Goal: Transaction & Acquisition: Book appointment/travel/reservation

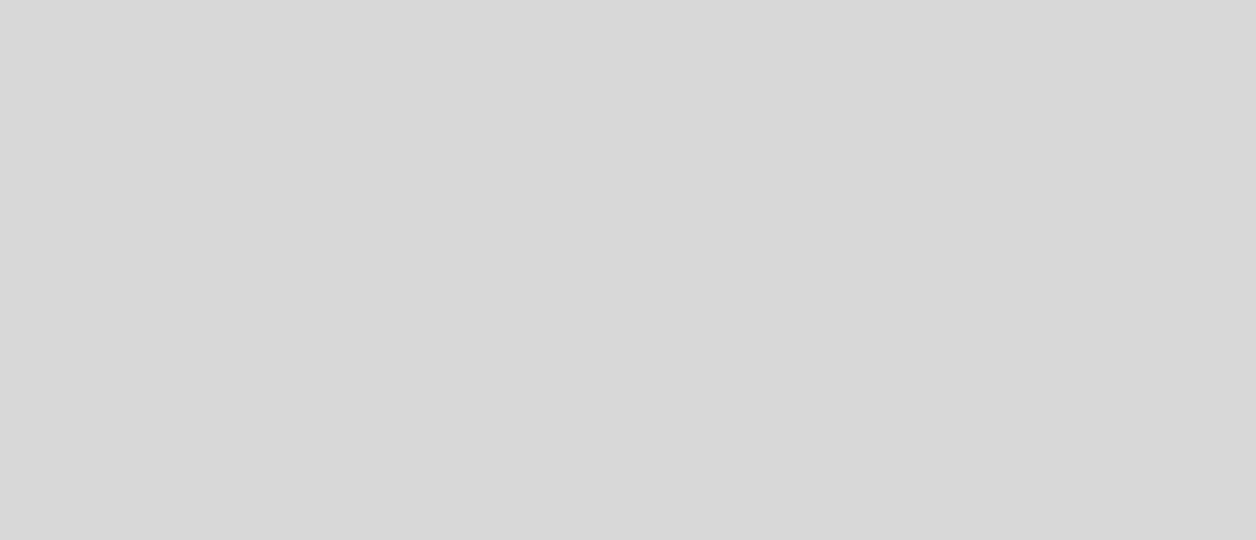
select select "es"
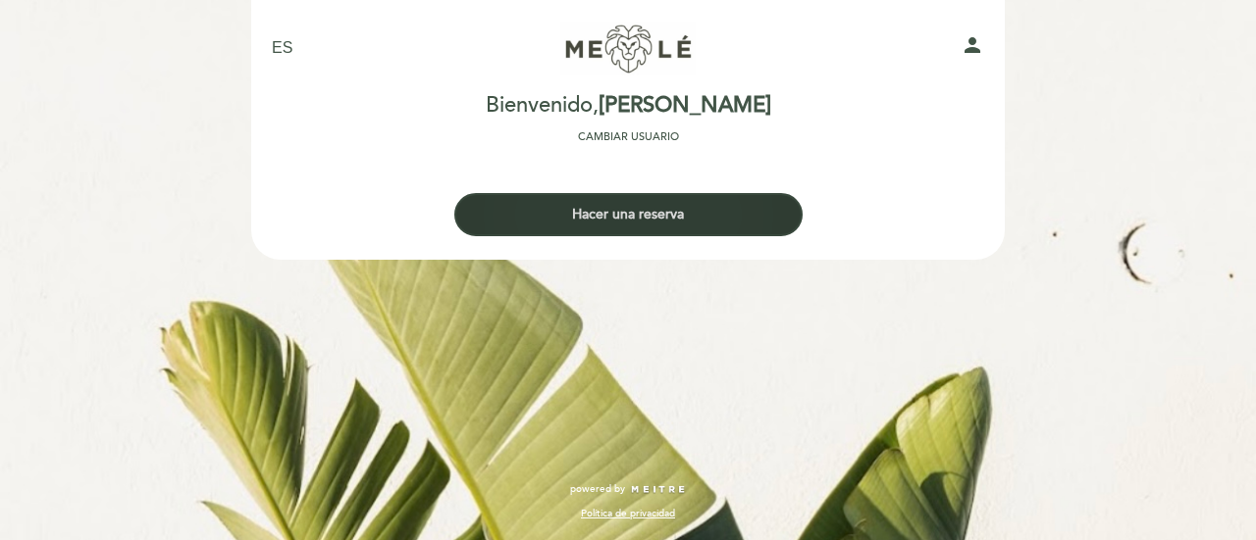
click at [765, 219] on button "Hacer una reserva" at bounding box center [628, 214] width 348 height 43
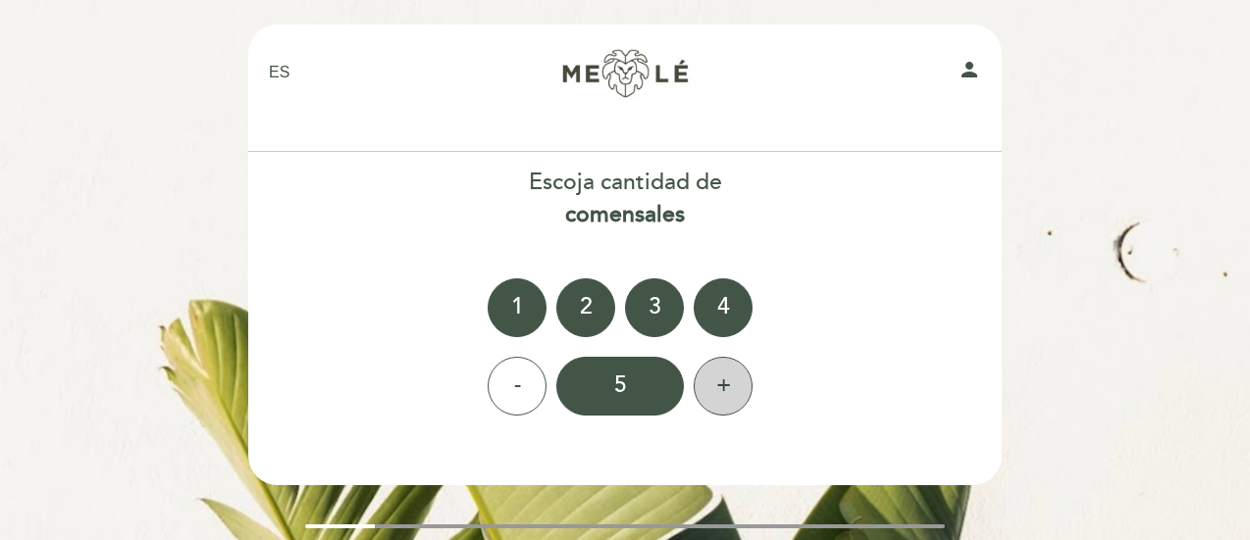
click at [718, 387] on div "+" at bounding box center [723, 386] width 59 height 59
click at [661, 389] on div "8" at bounding box center [620, 386] width 128 height 59
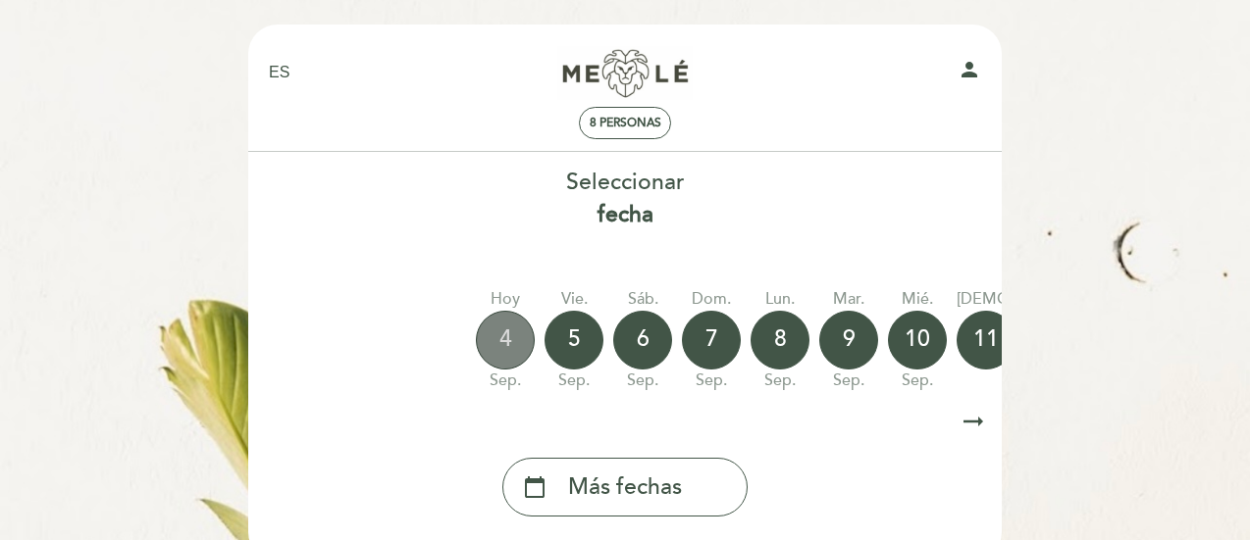
click at [512, 344] on div "4" at bounding box center [505, 340] width 59 height 59
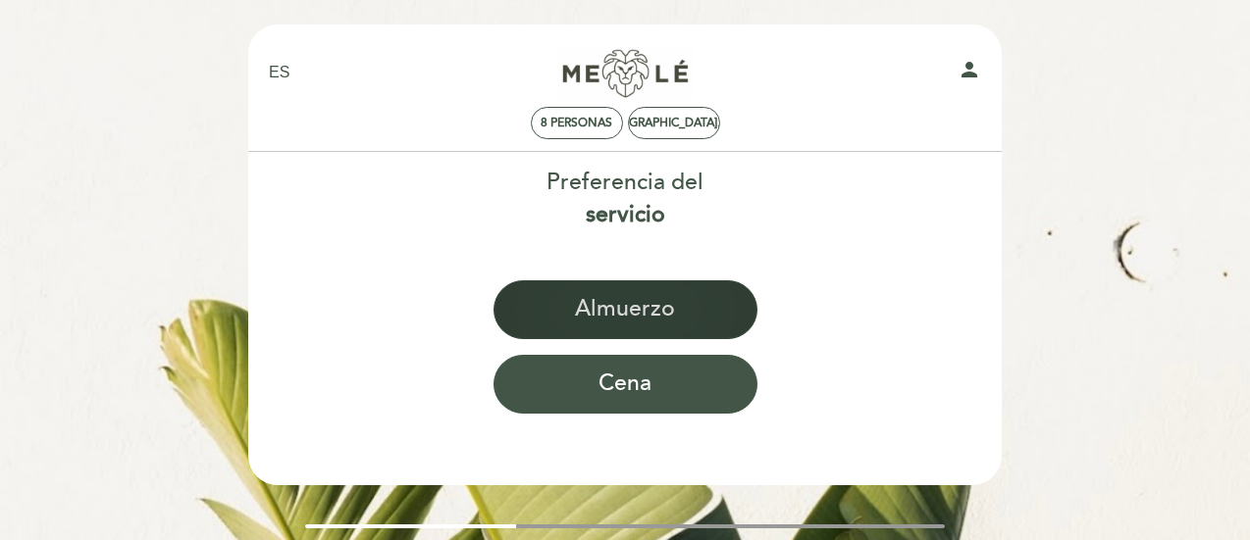
click at [667, 319] on button "Almuerzo" at bounding box center [625, 310] width 264 height 59
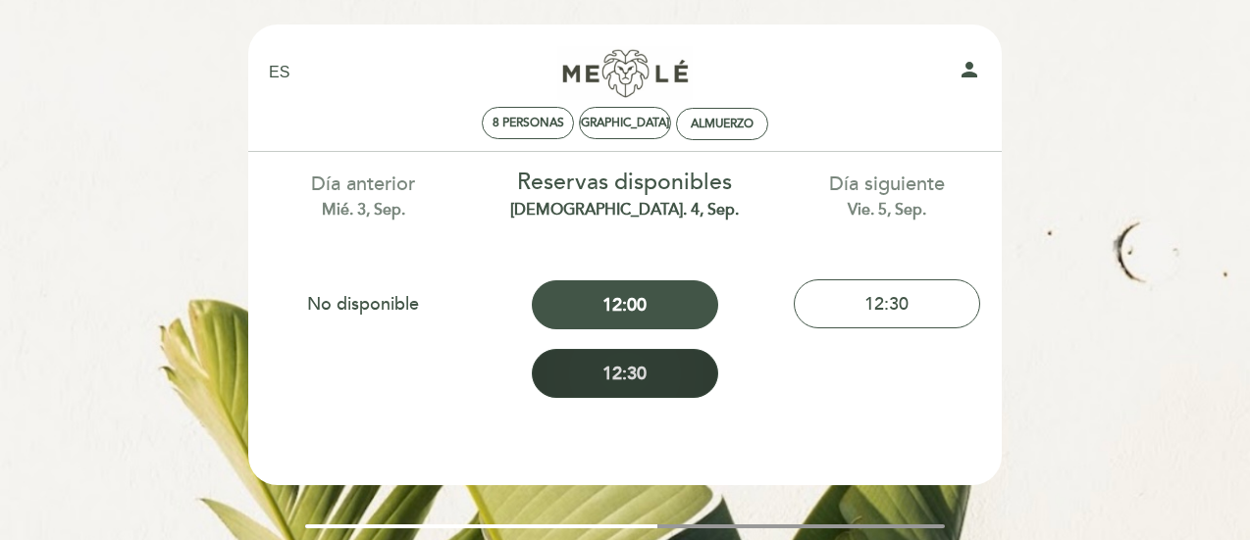
click at [691, 373] on button "12:30" at bounding box center [625, 373] width 186 height 49
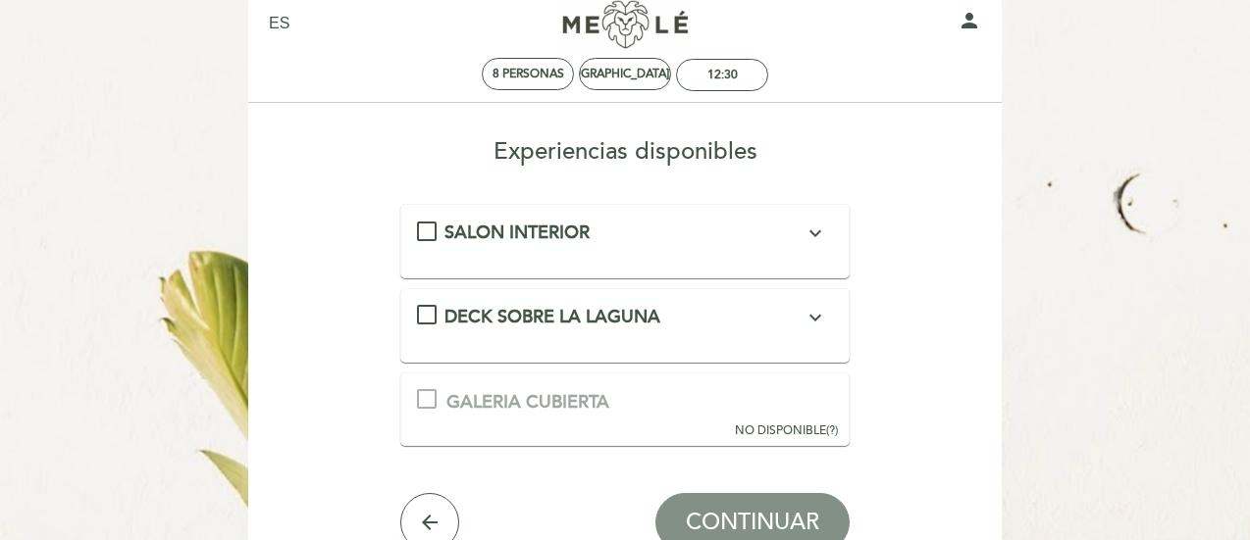
scroll to position [48, 0]
click at [420, 240] on div "SALON INTERIOR expand_more Disfrutá de nuestro menú en la calidez del Salon Pri…" at bounding box center [625, 235] width 417 height 26
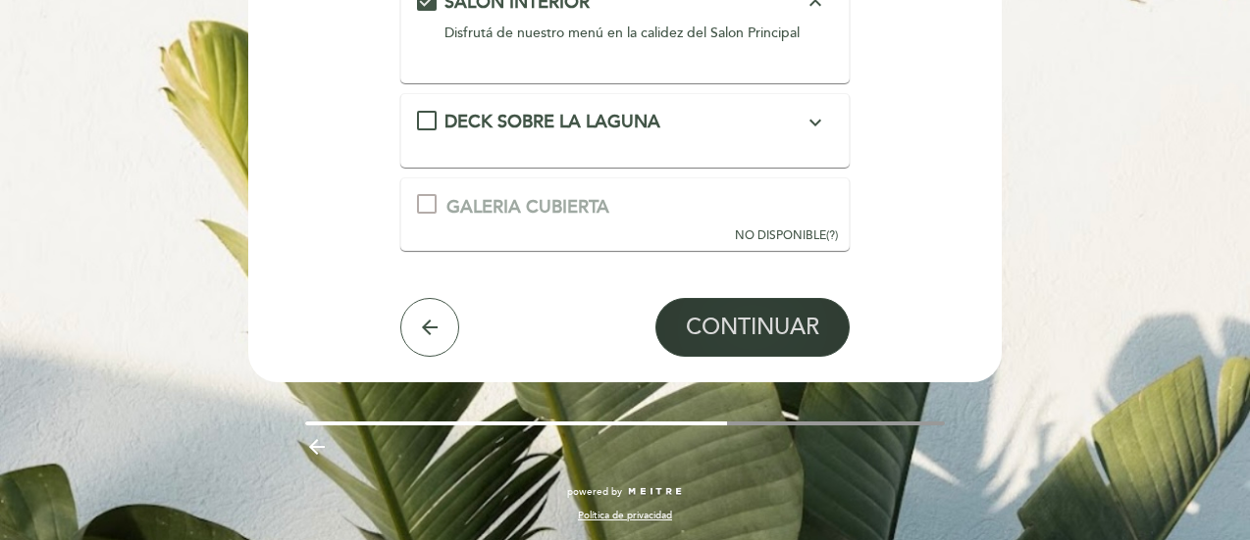
click at [797, 325] on span "CONTINUAR" at bounding box center [752, 327] width 133 height 27
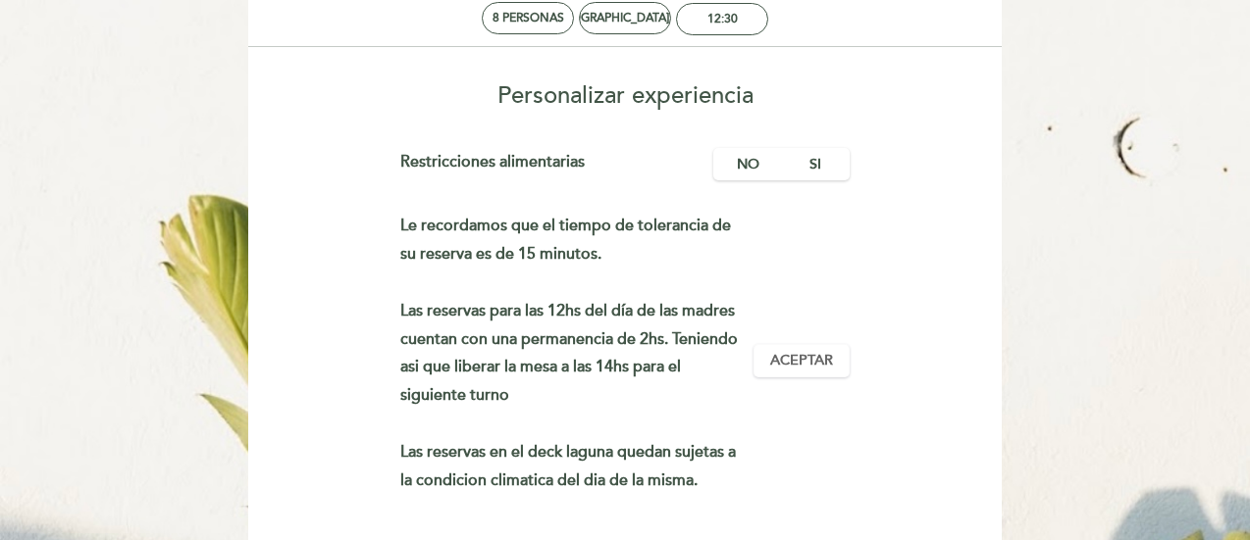
scroll to position [350, 0]
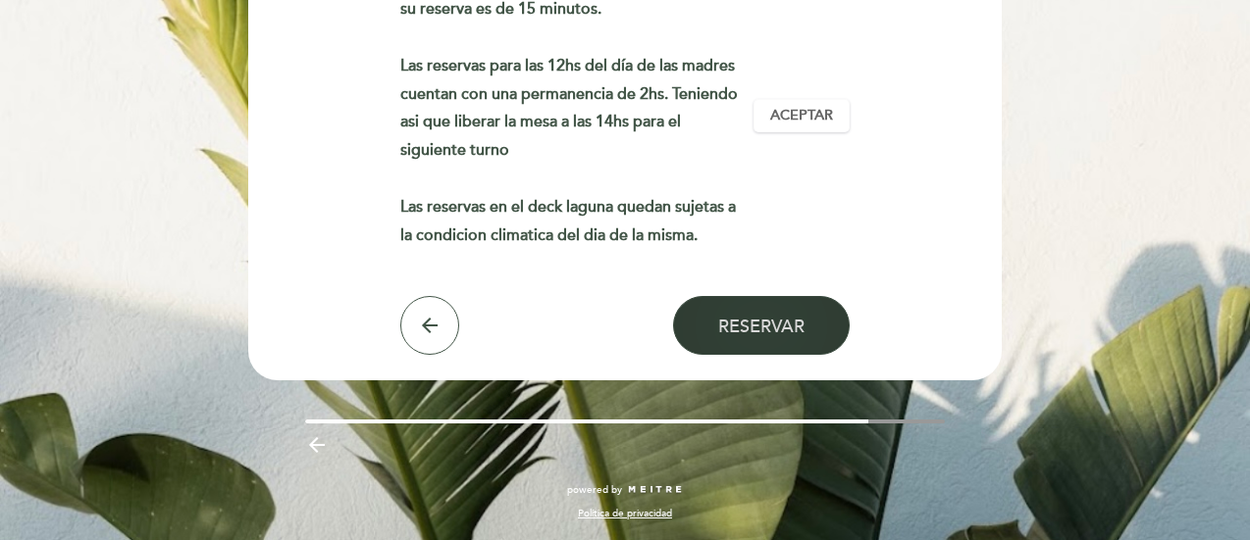
click at [785, 335] on span "Reservar" at bounding box center [761, 327] width 86 height 22
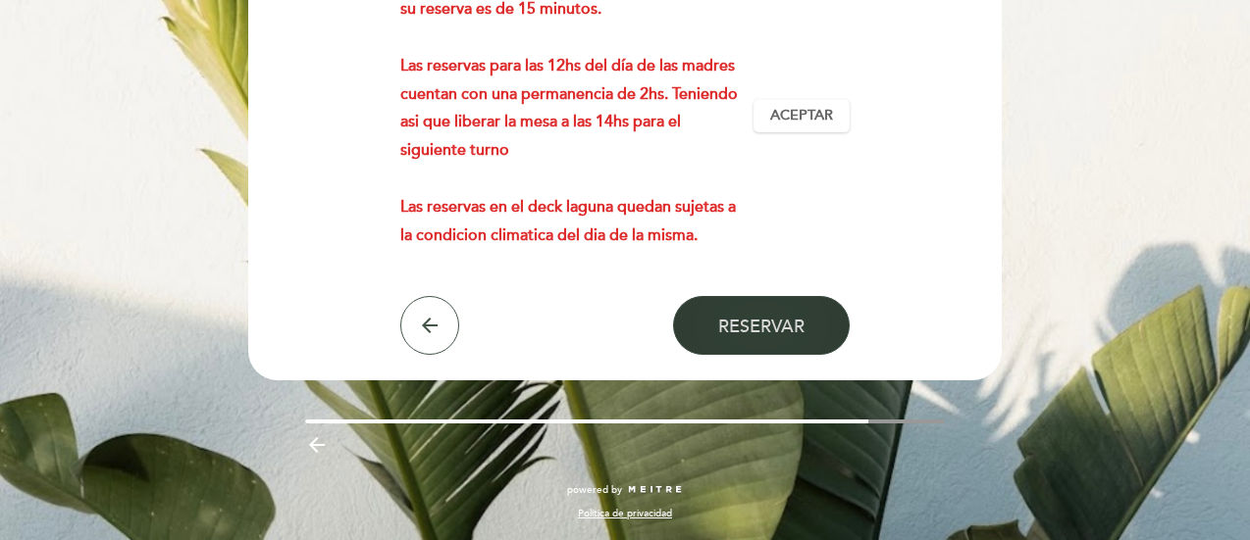
scroll to position [0, 0]
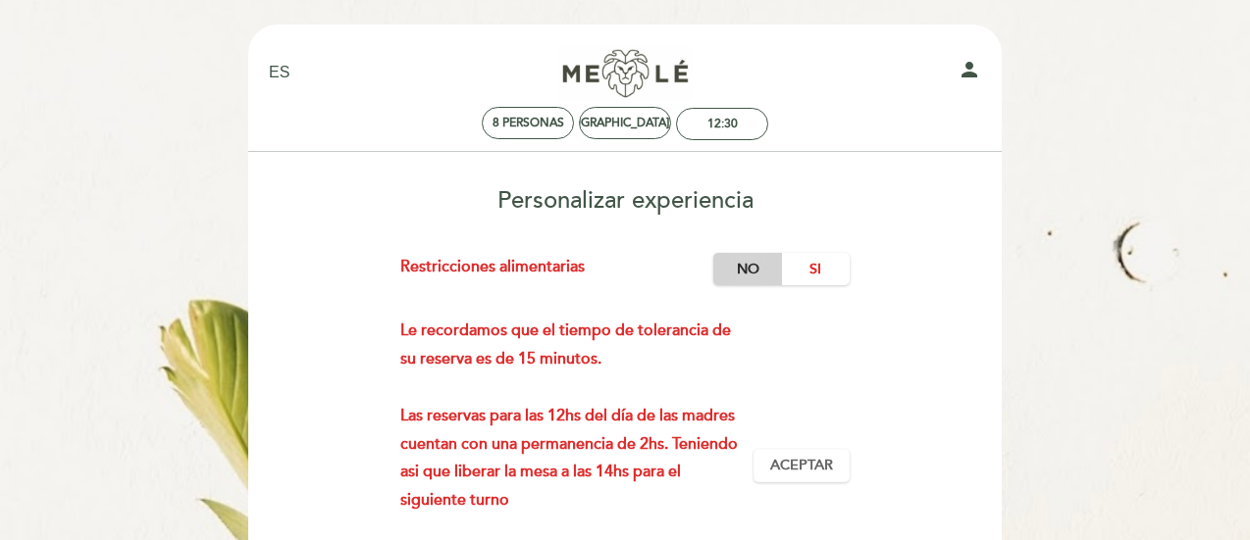
click at [726, 262] on label "No" at bounding box center [747, 269] width 69 height 32
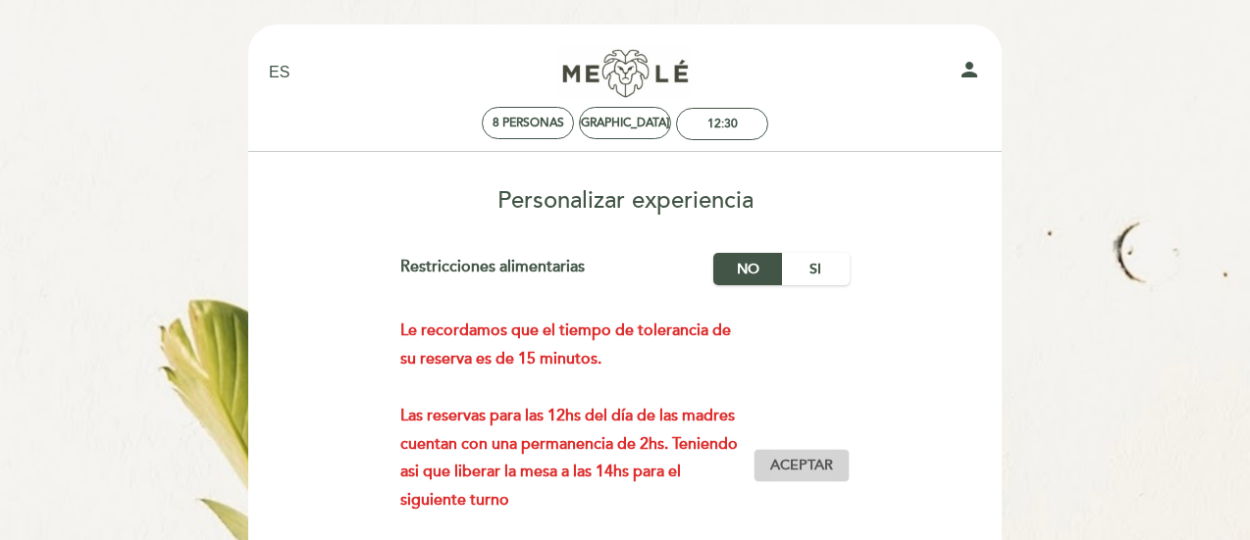
click at [832, 467] on span "Aceptar" at bounding box center [801, 466] width 63 height 21
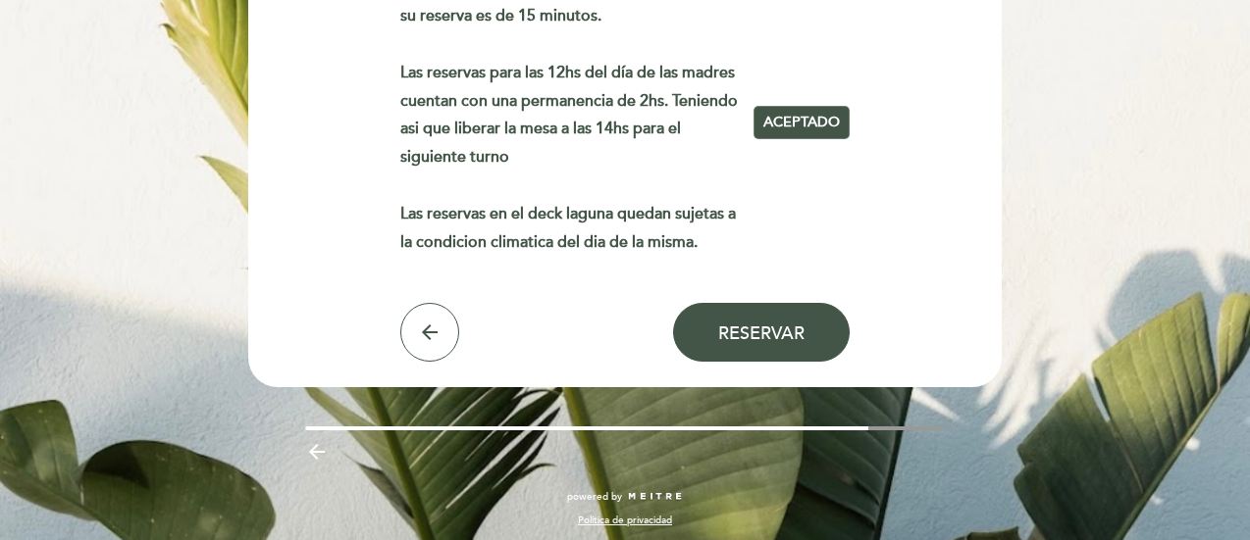
scroll to position [350, 0]
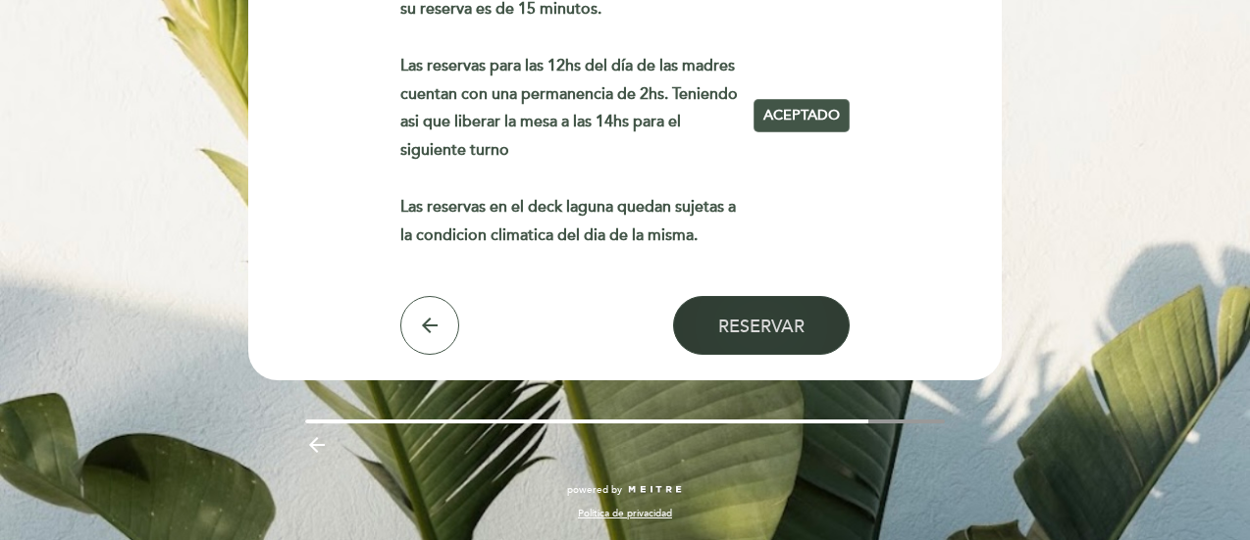
click at [787, 334] on span "Reservar" at bounding box center [761, 327] width 86 height 22
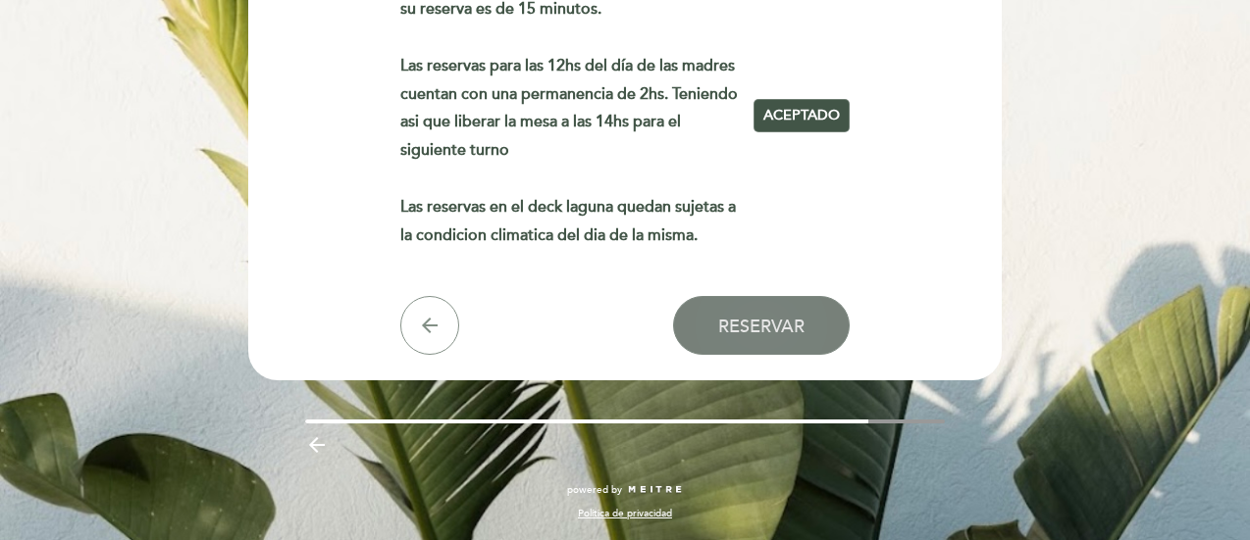
scroll to position [105, 0]
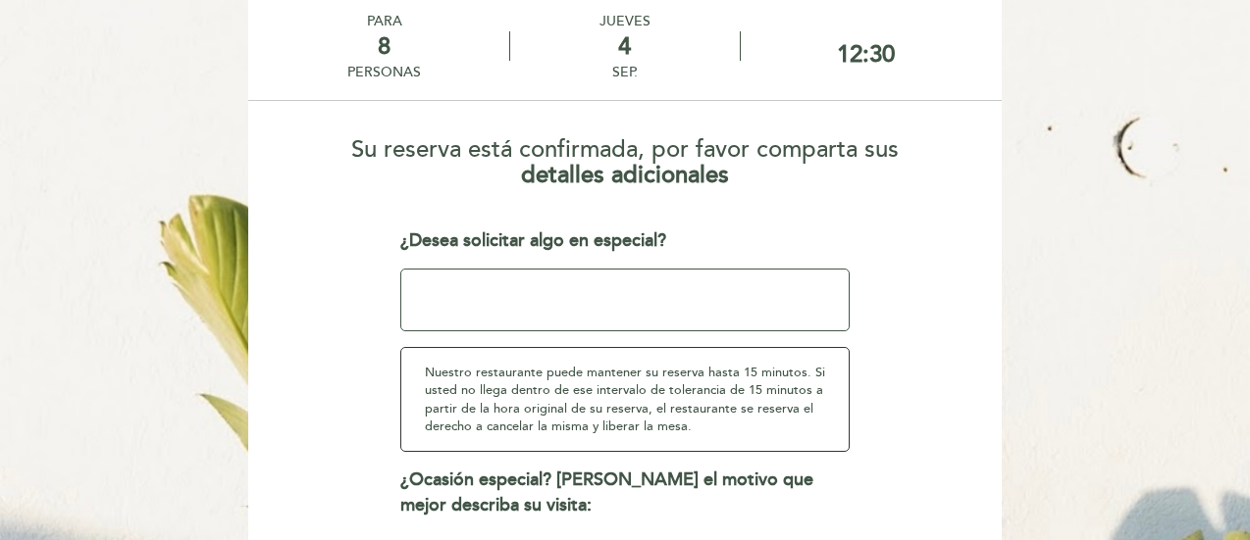
click at [675, 297] on textarea at bounding box center [625, 300] width 450 height 63
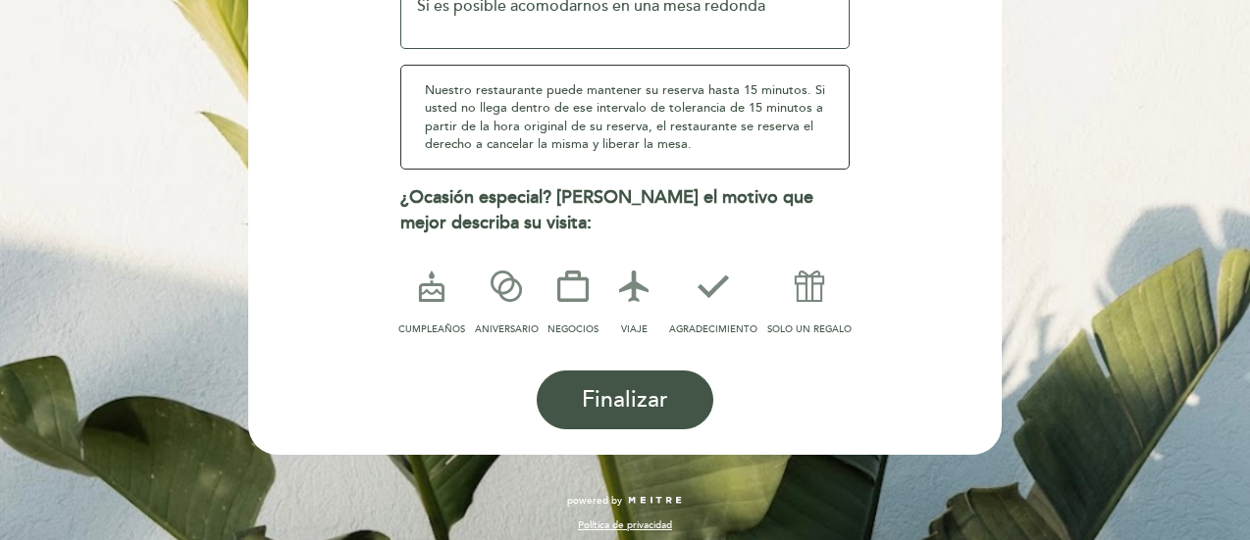
scroll to position [396, 0]
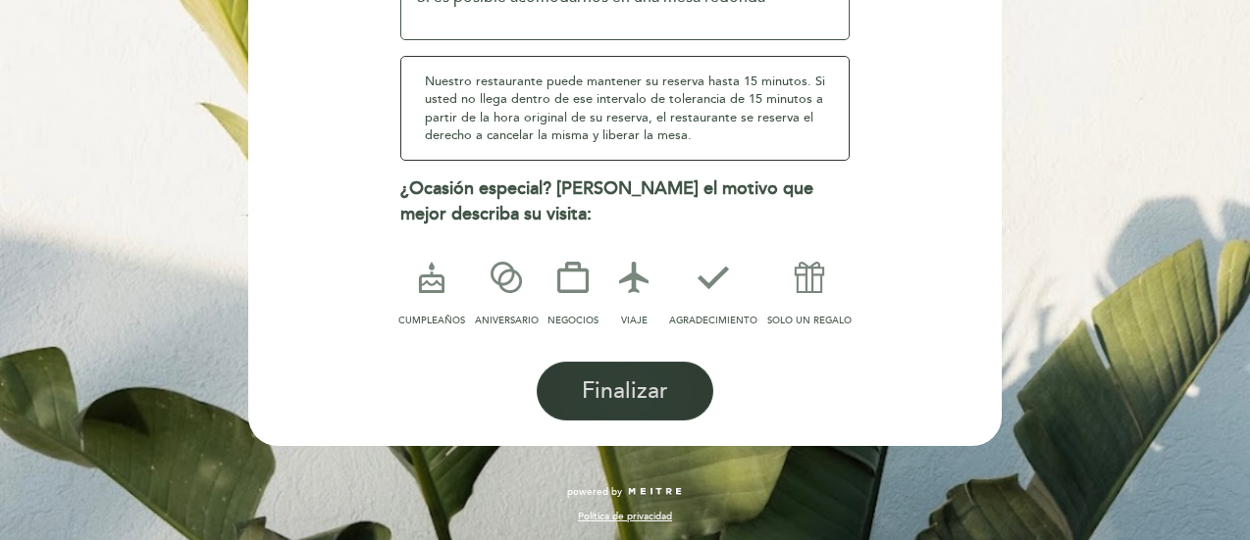
type textarea "Si es posible acomodarnos en una mesa redonda"
click at [626, 389] on span "Finalizar" at bounding box center [625, 391] width 86 height 27
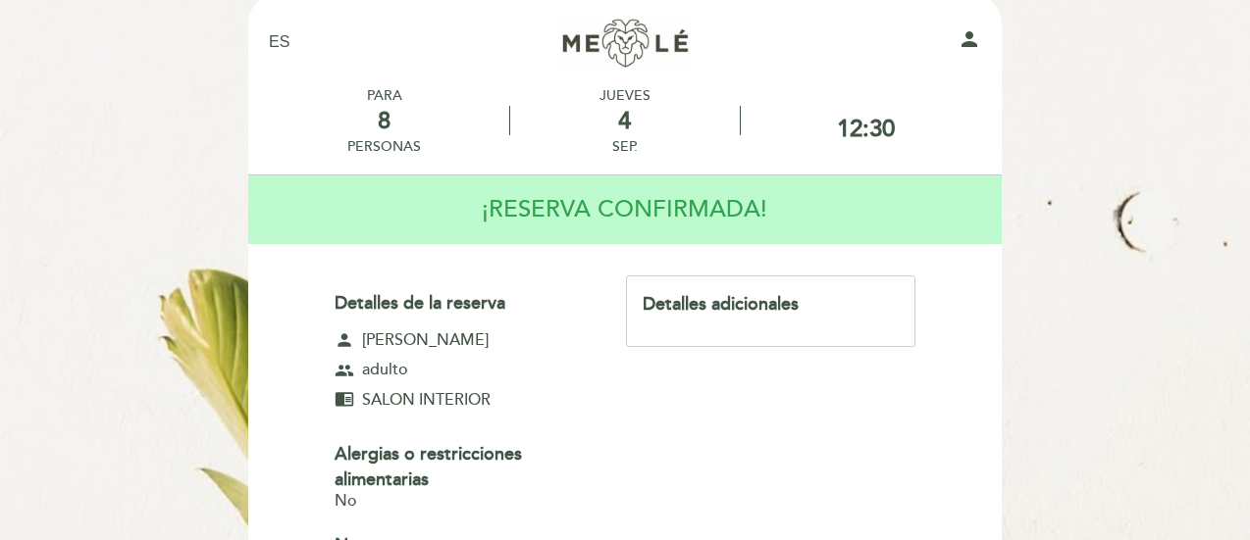
scroll to position [0, 0]
